Goal: Transaction & Acquisition: Purchase product/service

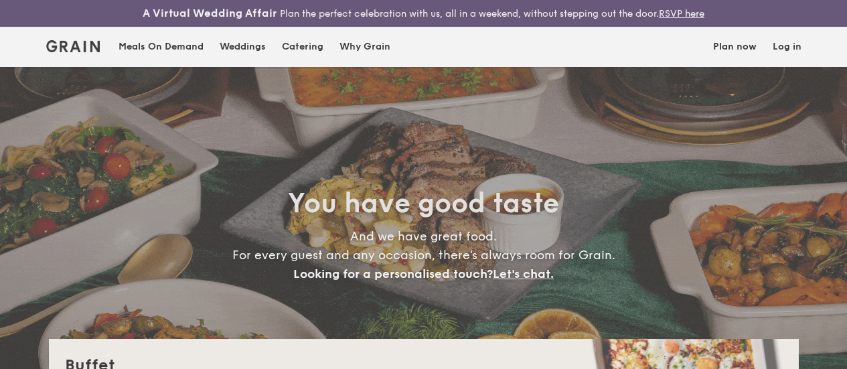
select select
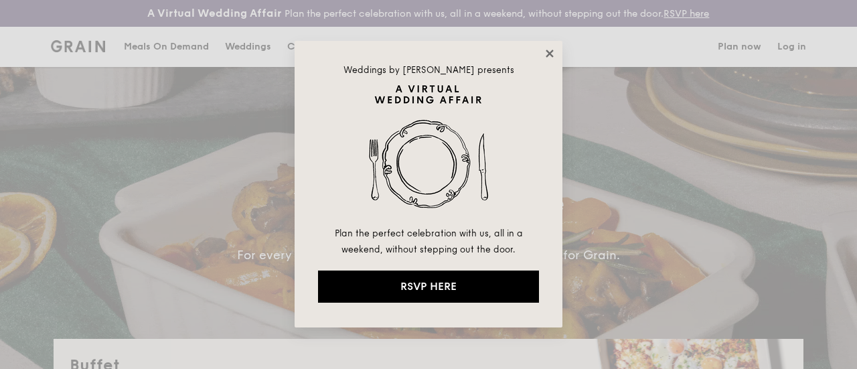
click at [548, 53] on icon at bounding box center [549, 53] width 7 height 7
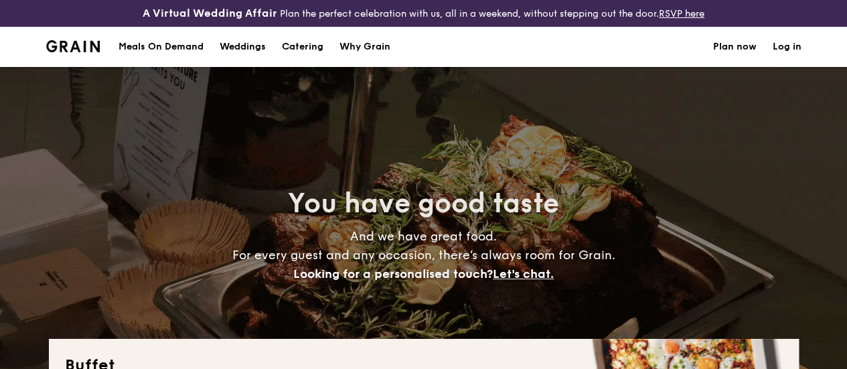
click at [297, 54] on h1 "Catering" at bounding box center [303, 47] width 42 height 40
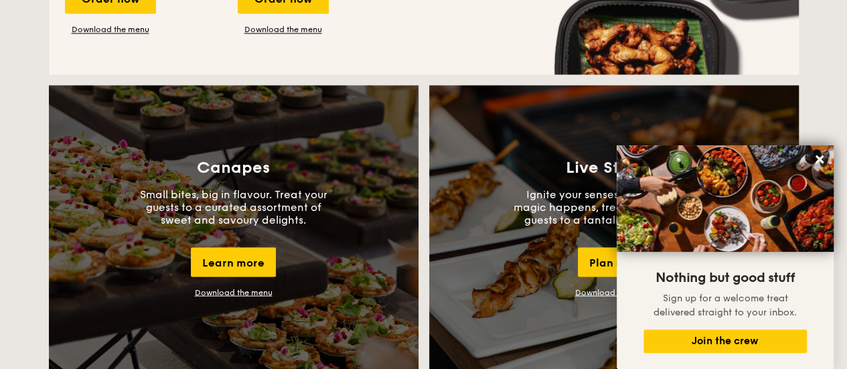
scroll to position [1138, 0]
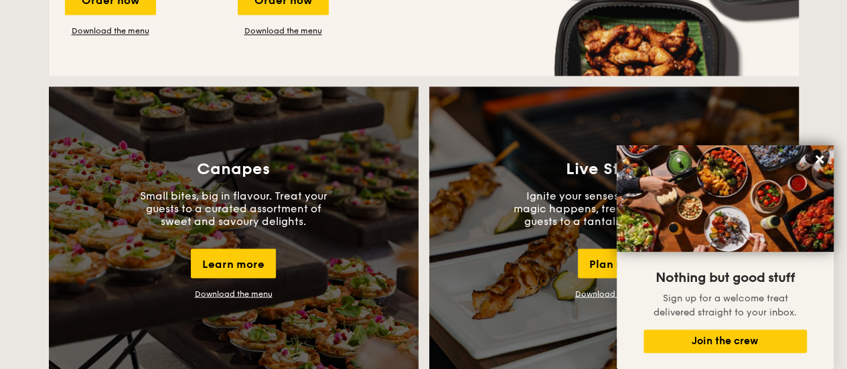
click at [255, 298] on link "Download the menu" at bounding box center [234, 293] width 78 height 9
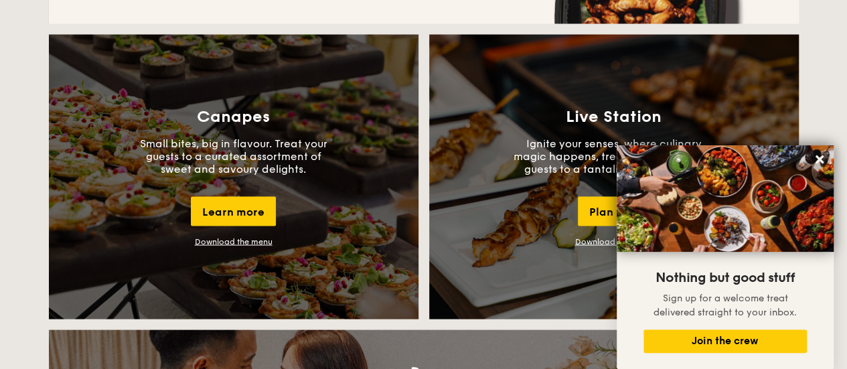
scroll to position [1205, 0]
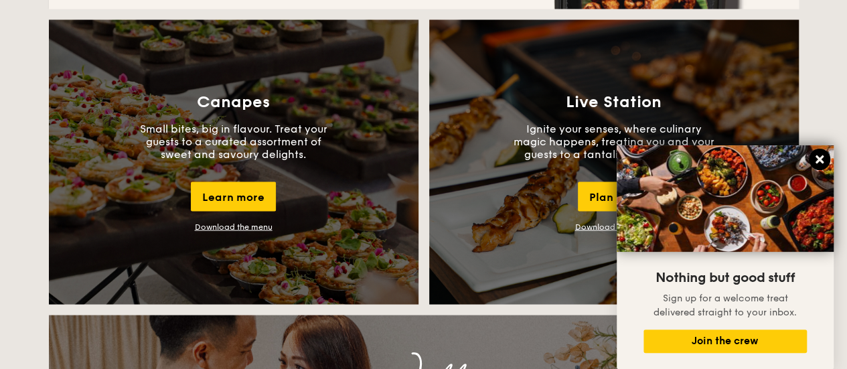
click at [817, 156] on icon at bounding box center [819, 159] width 8 height 8
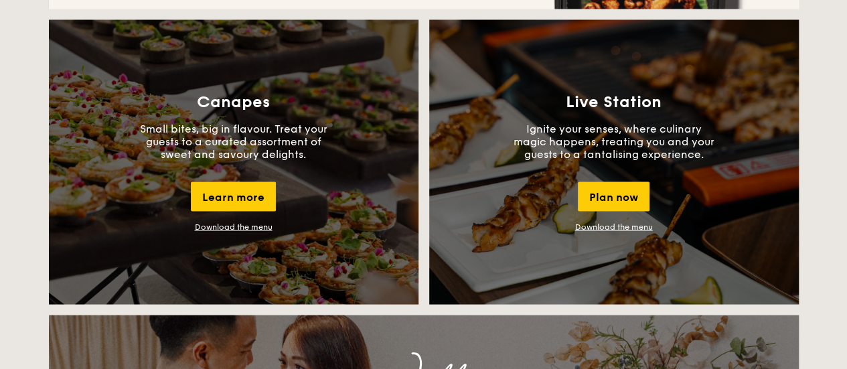
click at [253, 231] on link "Download the menu" at bounding box center [234, 226] width 78 height 9
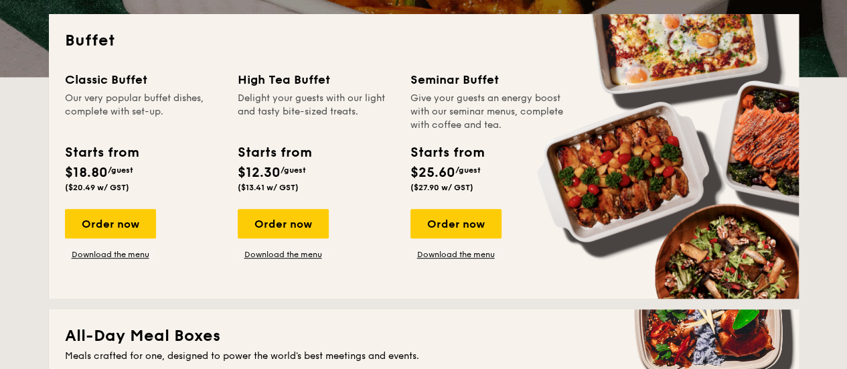
scroll to position [335, 0]
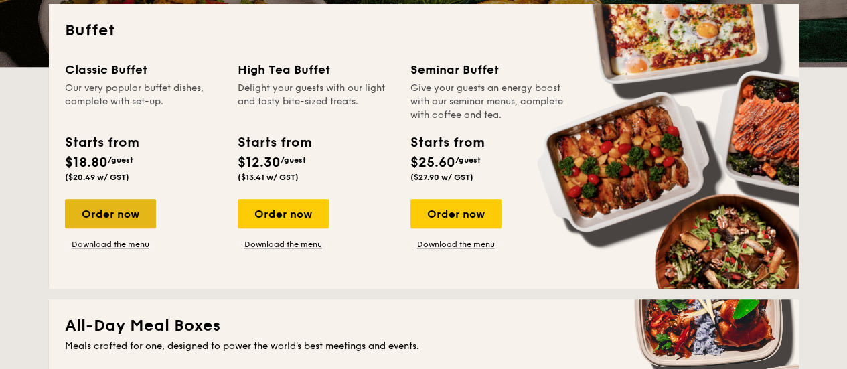
click at [123, 218] on div "Order now" at bounding box center [110, 213] width 91 height 29
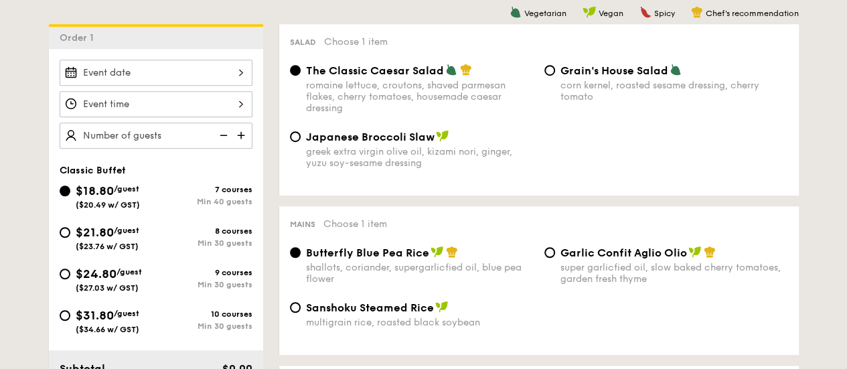
scroll to position [402, 0]
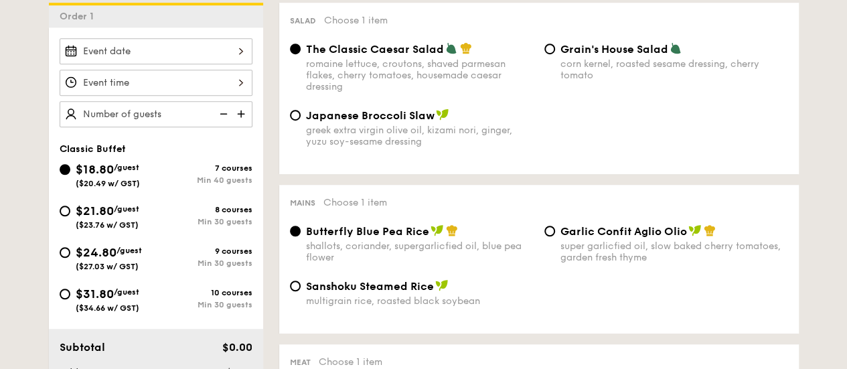
drag, startPoint x: 459, startPoint y: 118, endPoint x: 392, endPoint y: 118, distance: 66.3
click at [392, 108] on div "The Classic Caesar Salad romaine lettuce, croutons, shaved parmesan flakes, che…" at bounding box center [538, 75] width 509 height 66
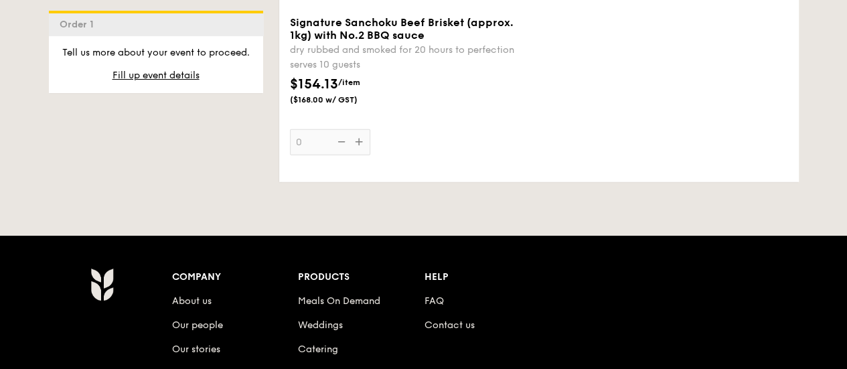
scroll to position [1540, 0]
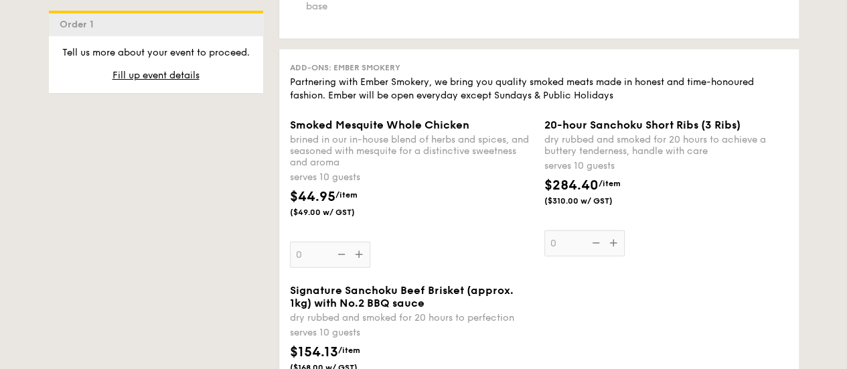
select select
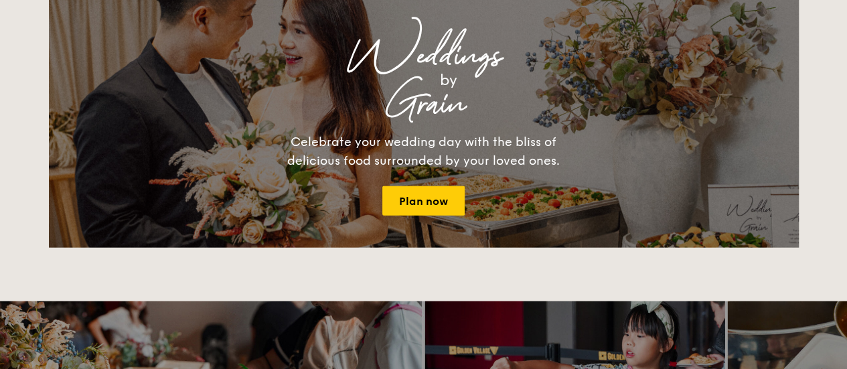
scroll to position [372, 0]
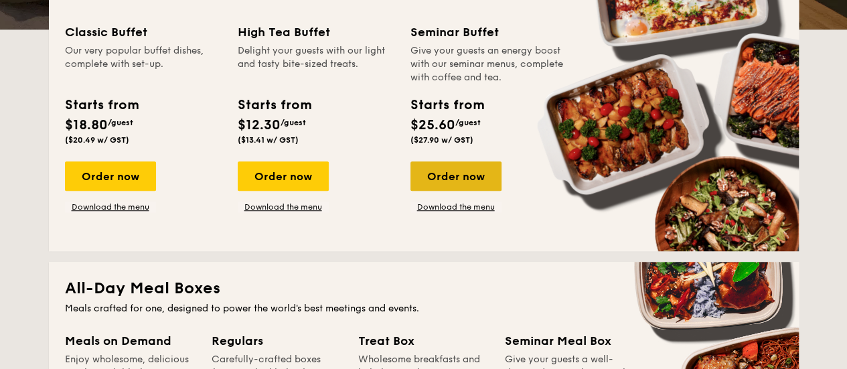
click at [473, 179] on div "Order now" at bounding box center [455, 175] width 91 height 29
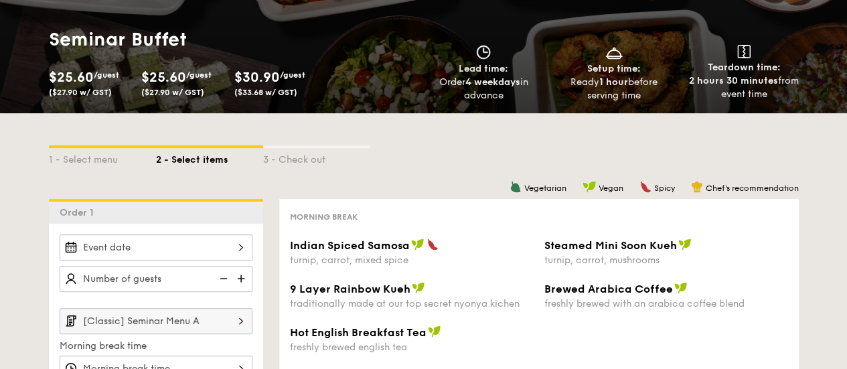
scroll to position [268, 0]
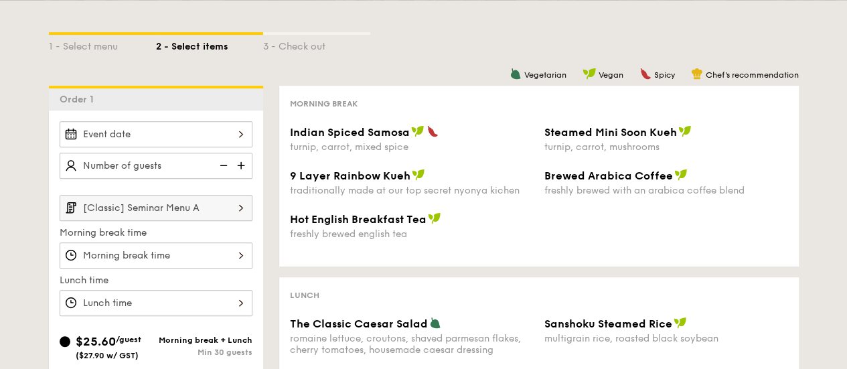
select select
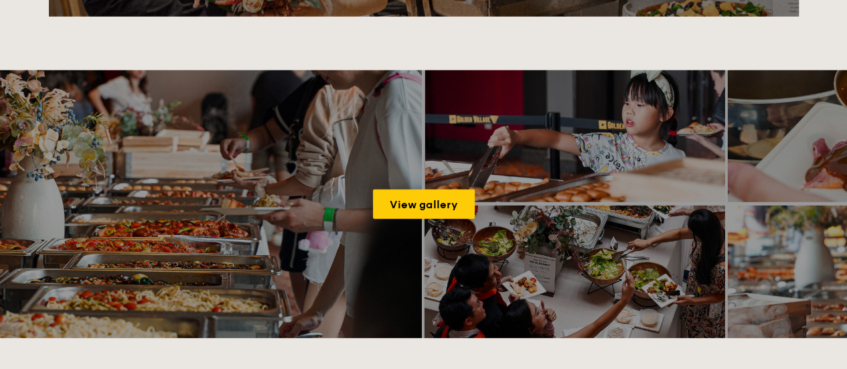
scroll to position [1883, 0]
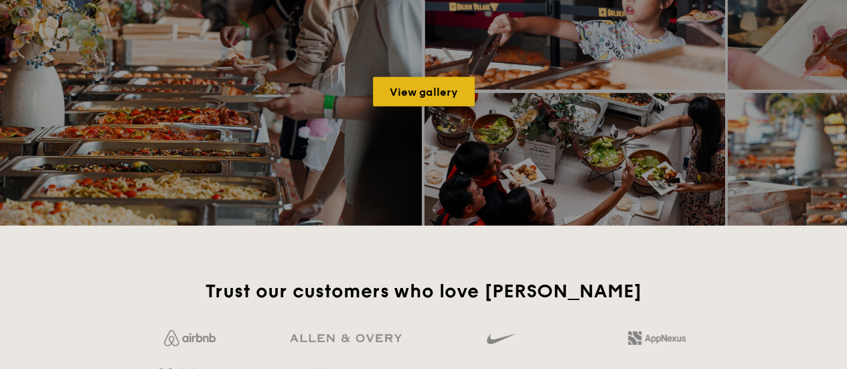
click at [449, 93] on link "View gallery" at bounding box center [424, 91] width 102 height 29
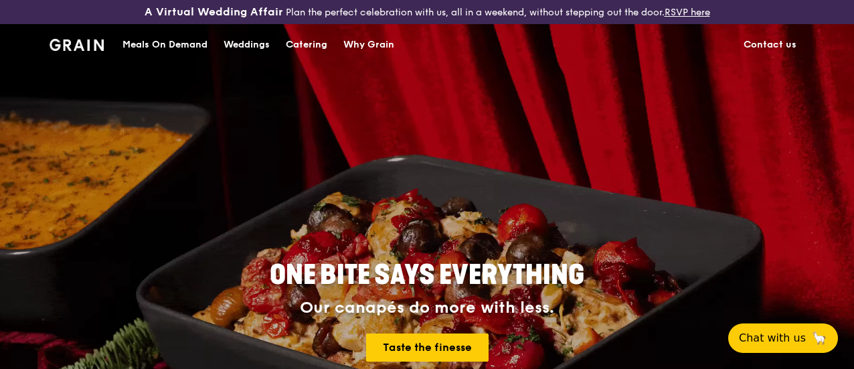
click at [183, 56] on div "Meals On Demand" at bounding box center [165, 45] width 85 height 40
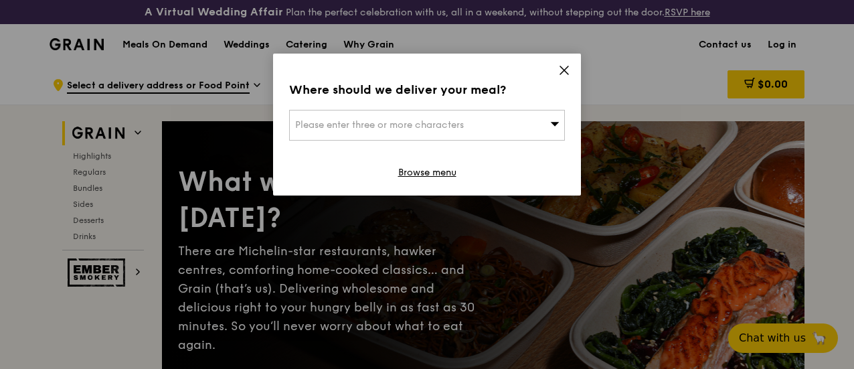
click at [564, 68] on icon at bounding box center [564, 70] width 12 height 12
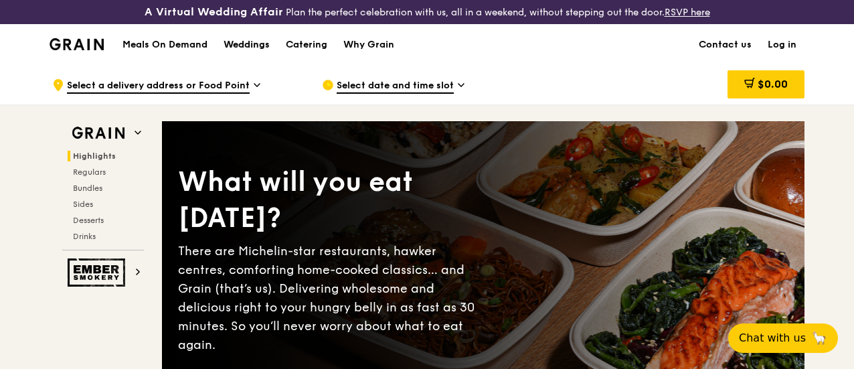
click at [238, 59] on div "Weddings" at bounding box center [247, 45] width 46 height 40
